Goal: Task Accomplishment & Management: Manage account settings

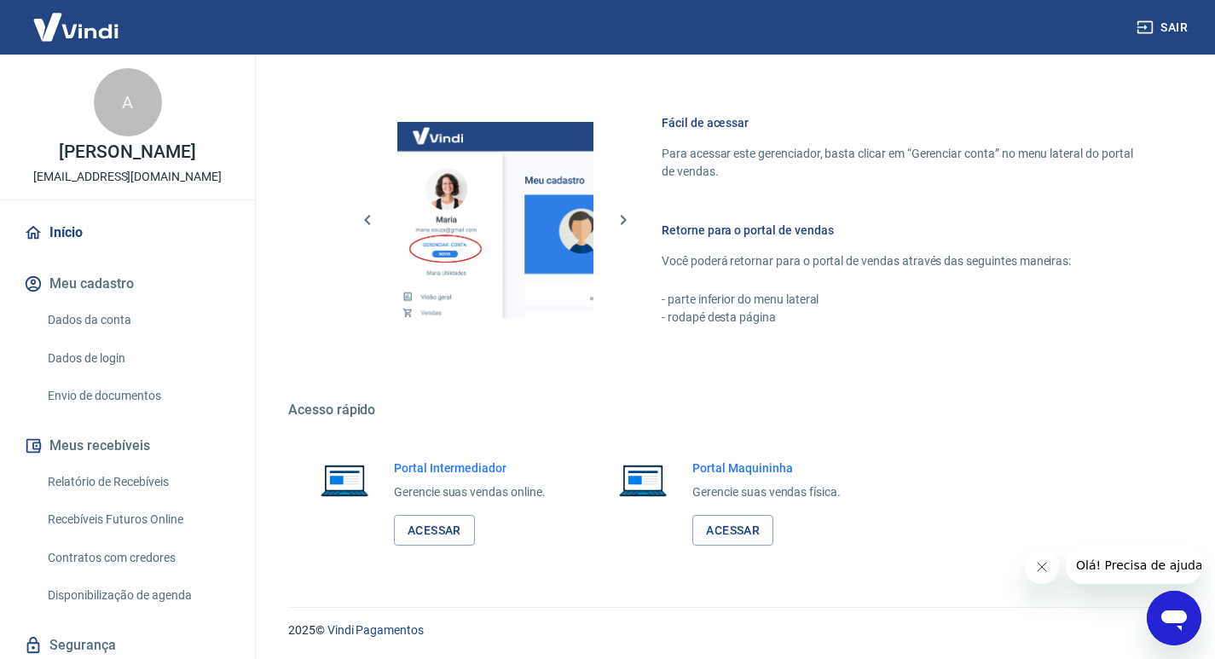
scroll to position [1041, 0]
click at [443, 539] on link "Acessar" at bounding box center [434, 530] width 81 height 32
